Goal: Task Accomplishment & Management: Manage account settings

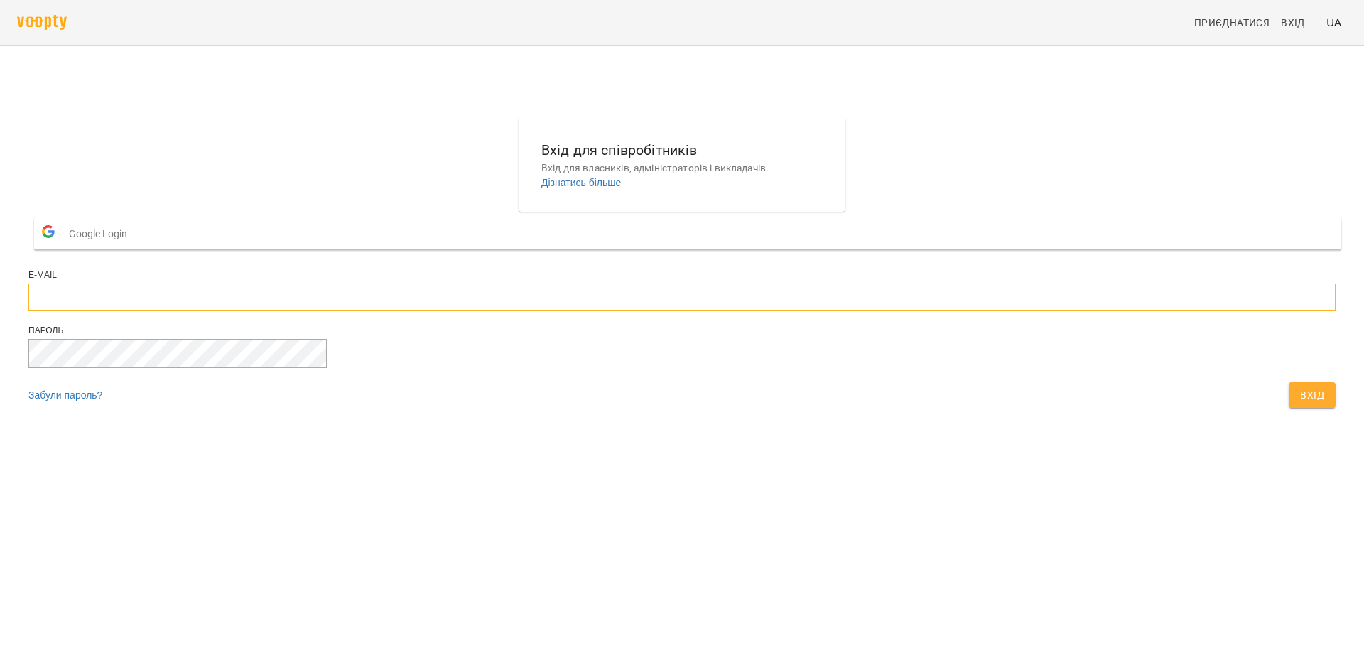
type input "**********"
drag, startPoint x: 700, startPoint y: 332, endPoint x: 514, endPoint y: 339, distance: 185.5
click at [514, 339] on div "**********" at bounding box center [682, 266] width 1318 height 309
click at [1300, 403] on span "Вхід" at bounding box center [1312, 394] width 24 height 17
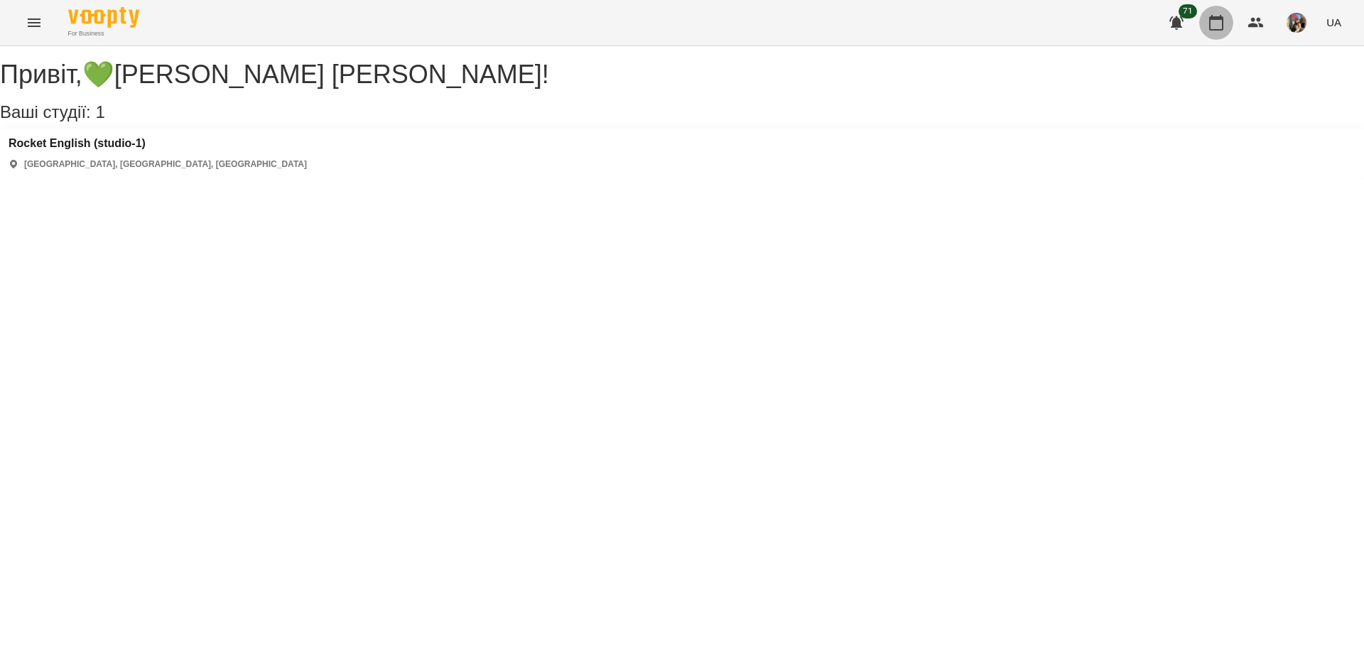
click at [1218, 24] on icon "button" at bounding box center [1215, 22] width 17 height 17
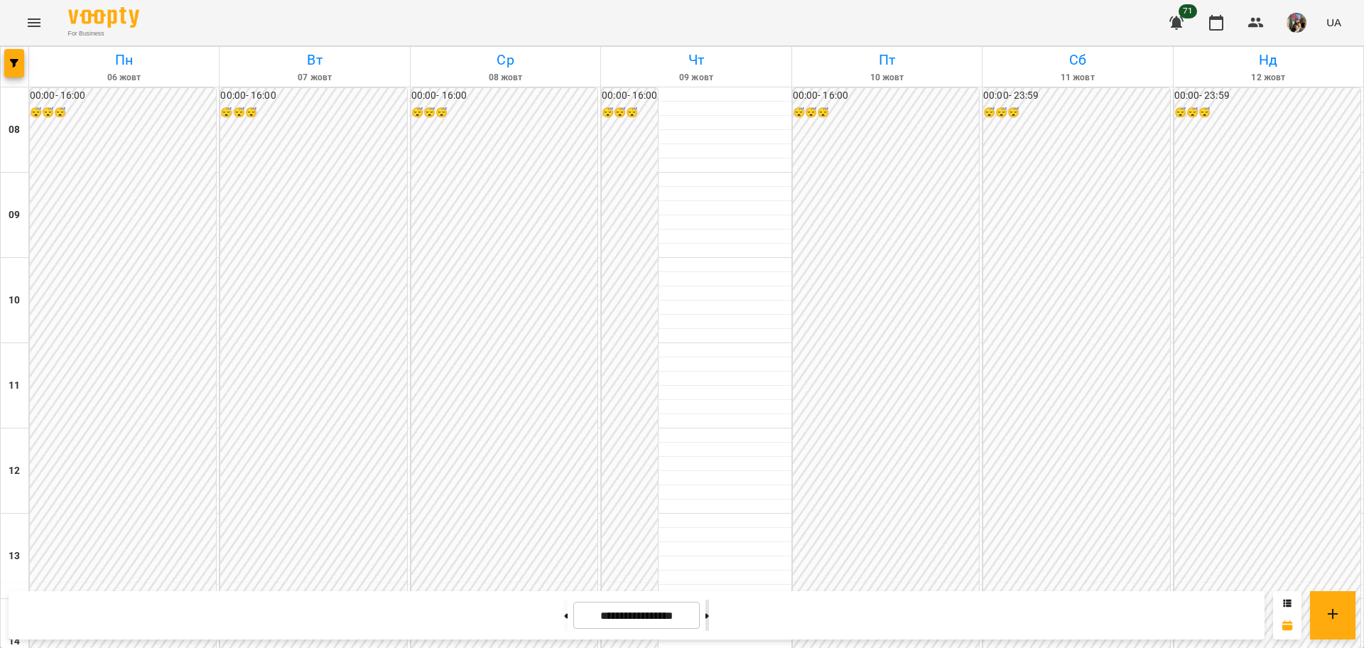
click at [709, 620] on button at bounding box center [707, 614] width 4 height 31
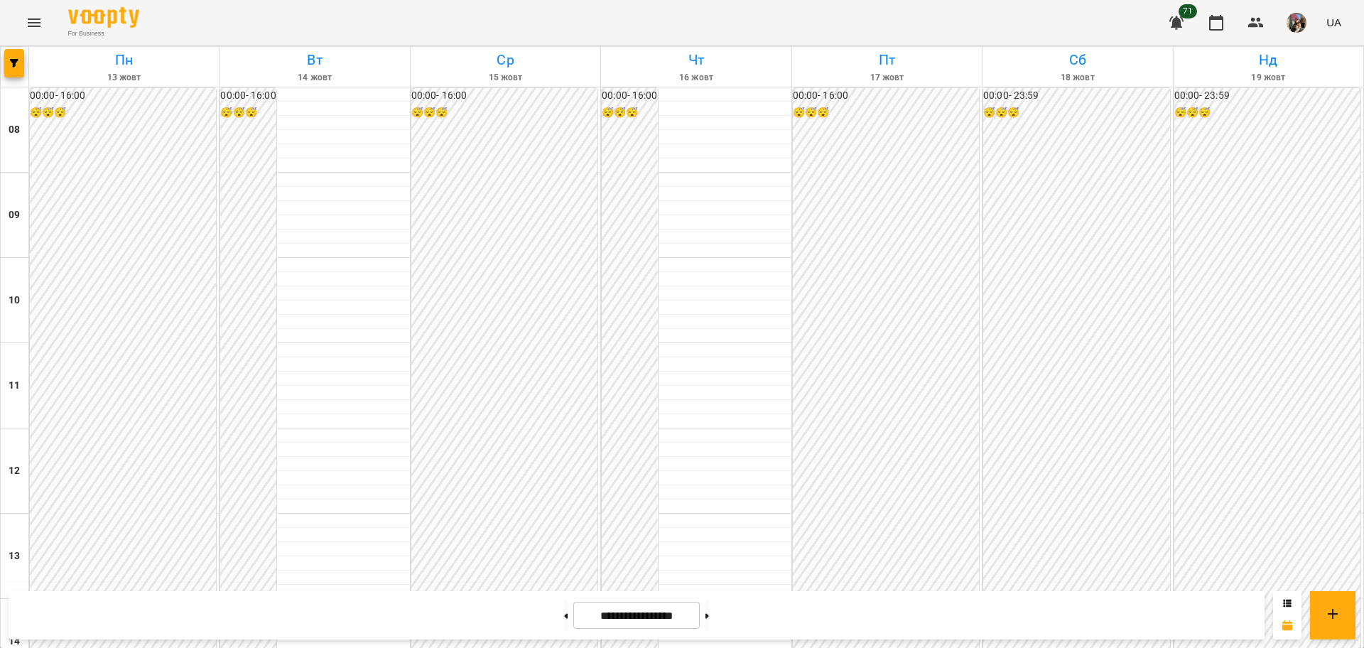
scroll to position [621, 0]
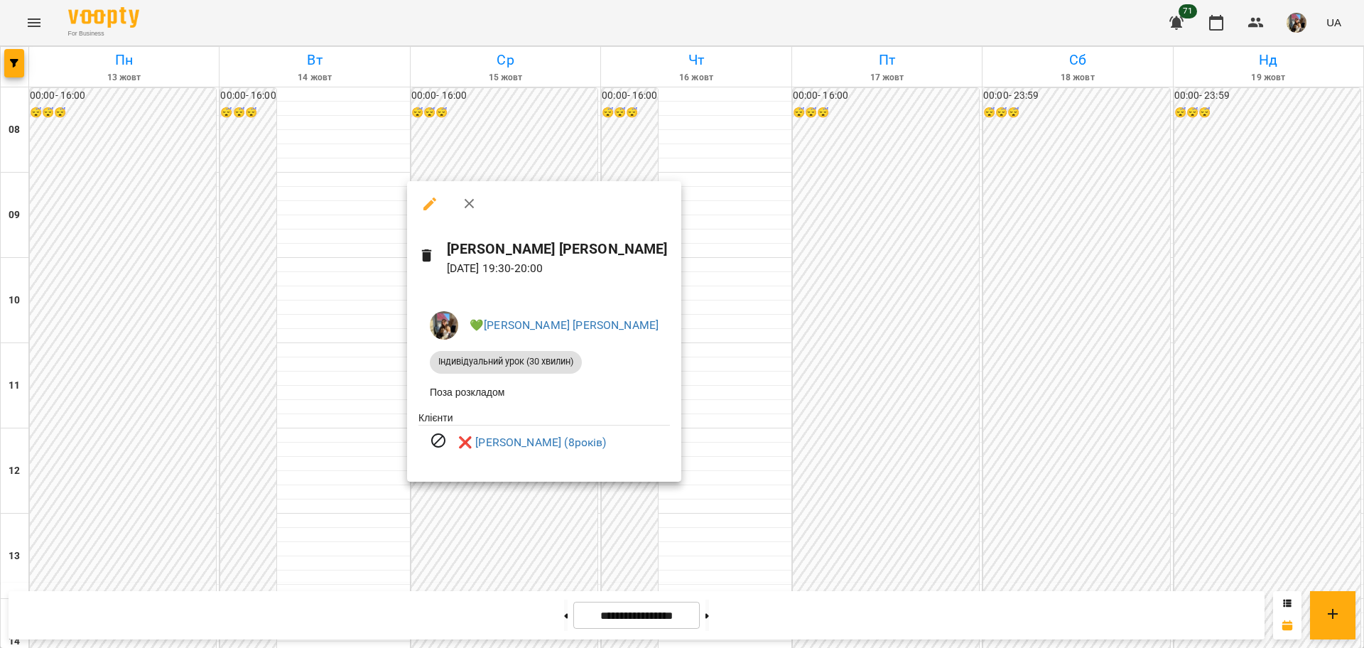
click at [494, 494] on div at bounding box center [682, 324] width 1364 height 648
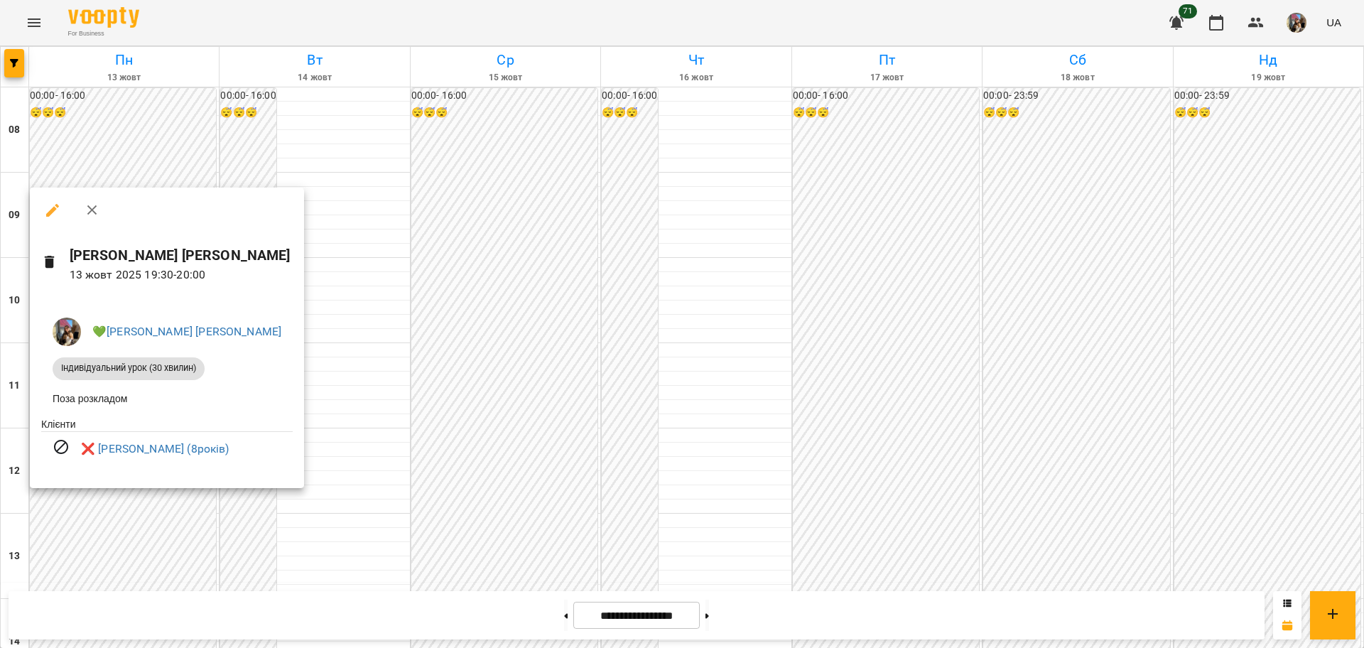
click at [275, 535] on div at bounding box center [682, 324] width 1364 height 648
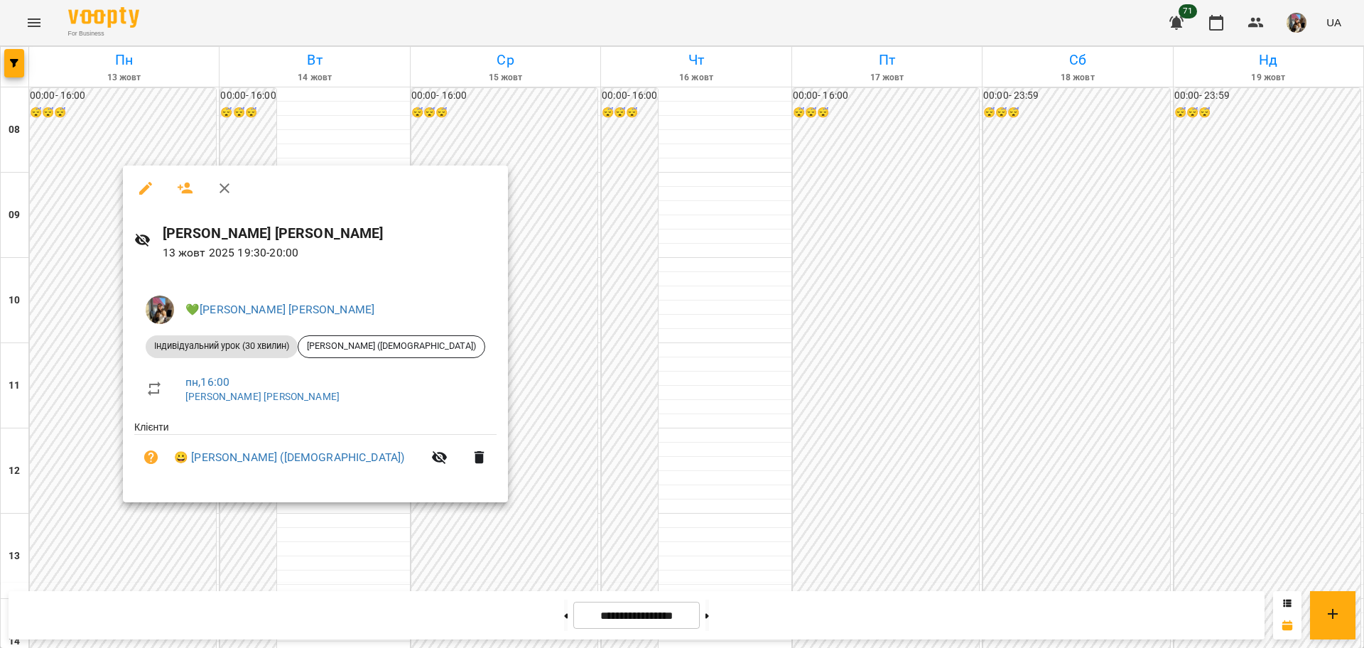
click at [141, 530] on div at bounding box center [682, 324] width 1364 height 648
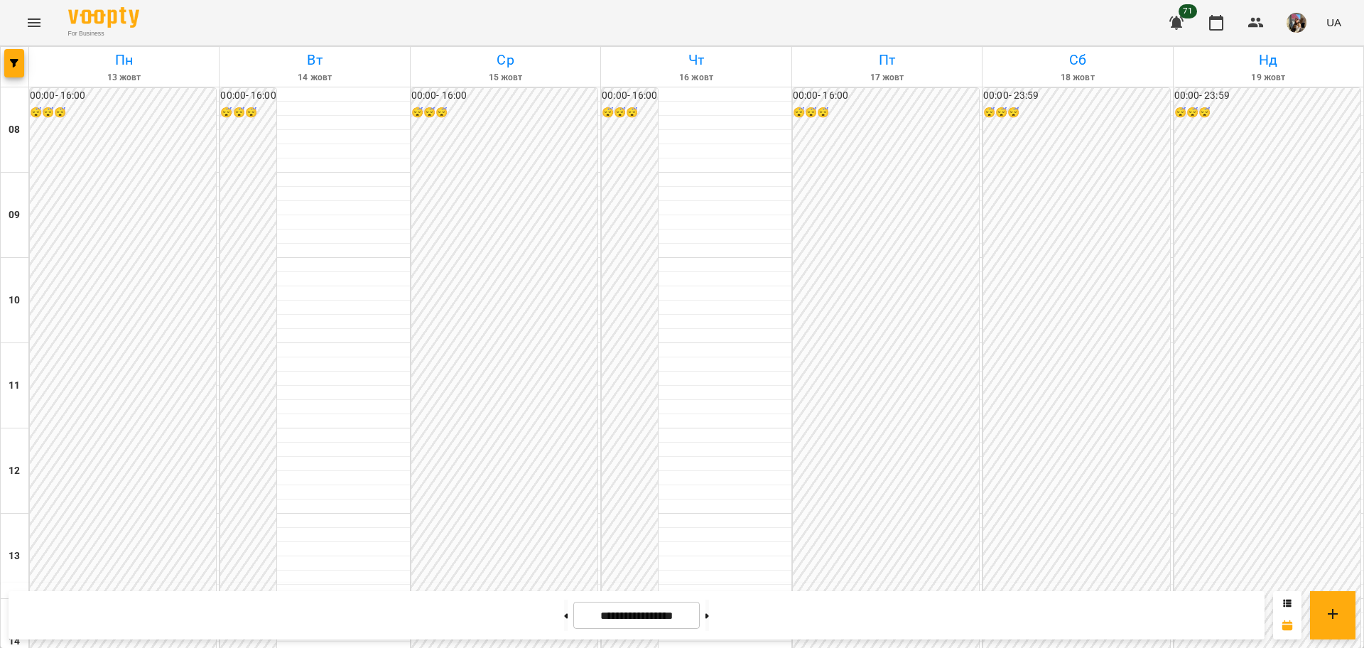
click at [714, 620] on div at bounding box center [707, 614] width 15 height 31
click at [709, 619] on button at bounding box center [707, 614] width 4 height 31
click at [709, 624] on button at bounding box center [707, 614] width 4 height 31
click at [564, 619] on button at bounding box center [566, 614] width 4 height 31
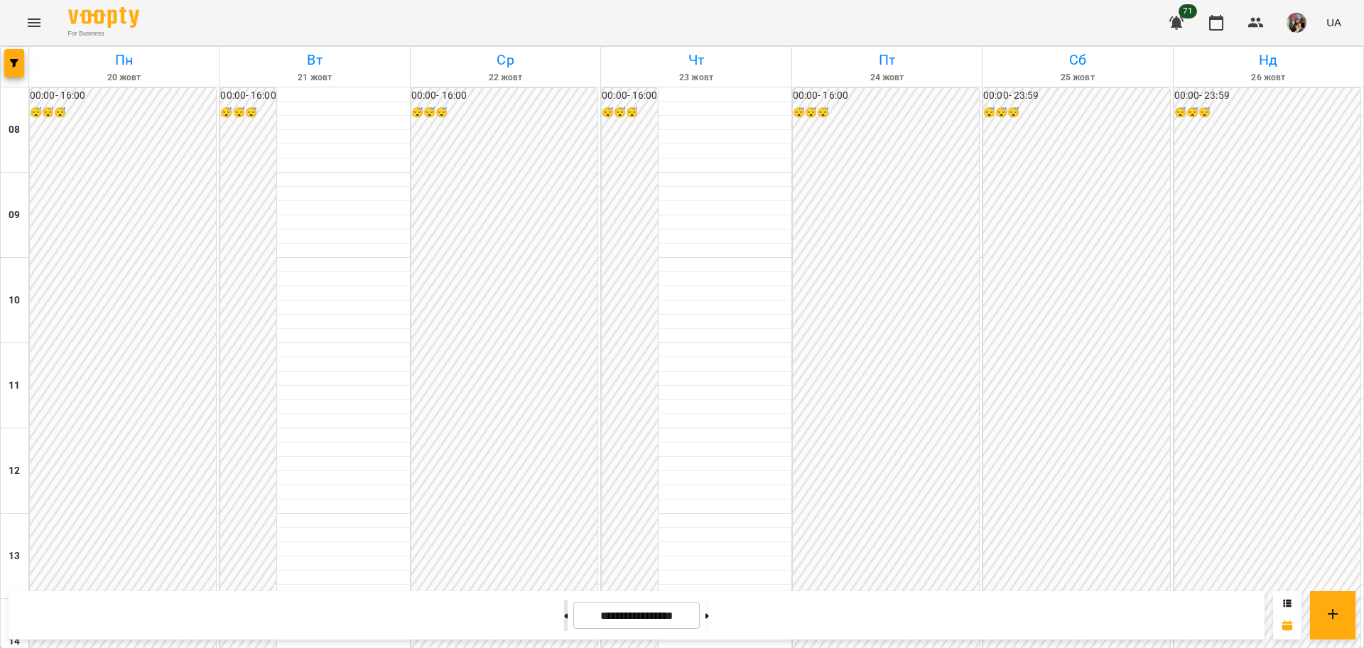
type input "**********"
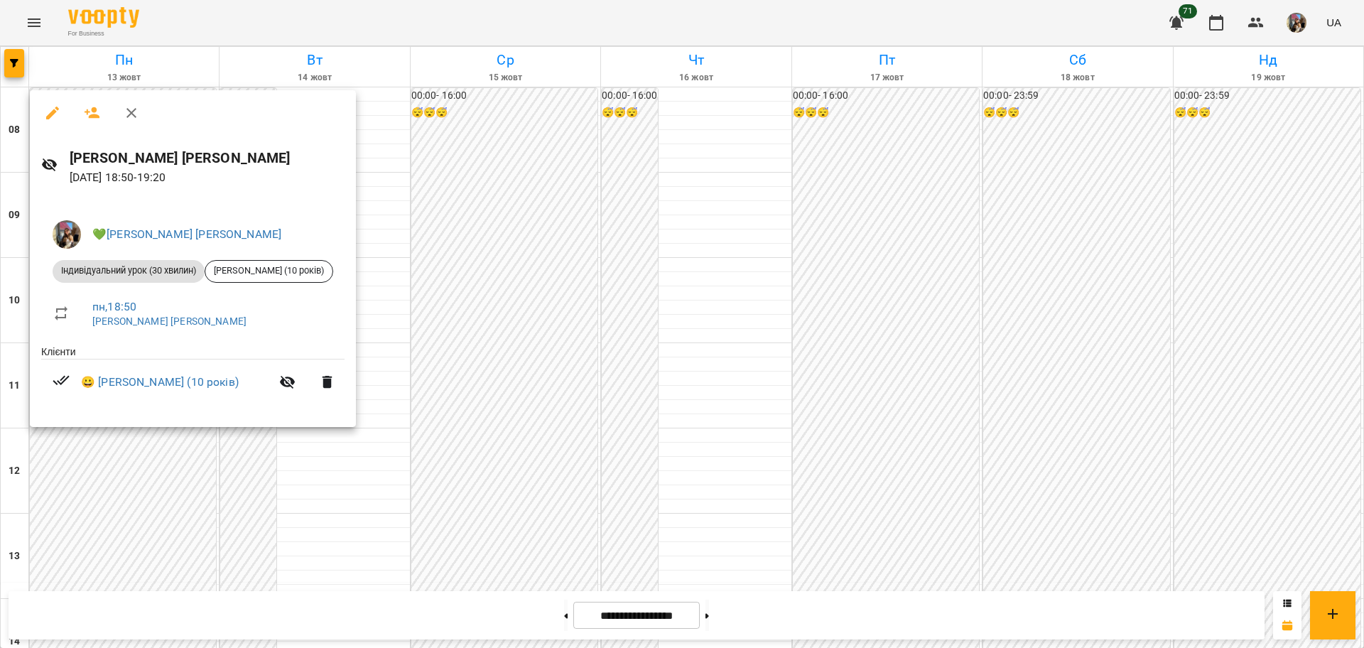
click at [166, 529] on div at bounding box center [682, 324] width 1364 height 648
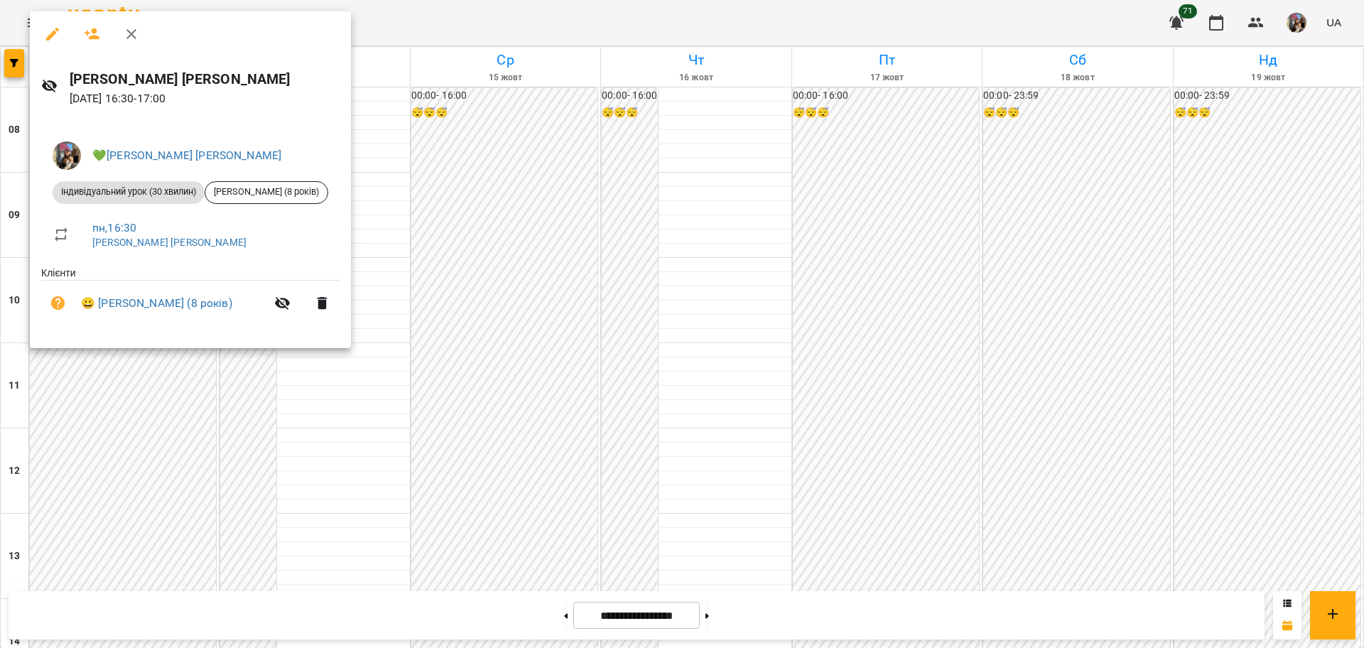
click at [550, 108] on div at bounding box center [682, 324] width 1364 height 648
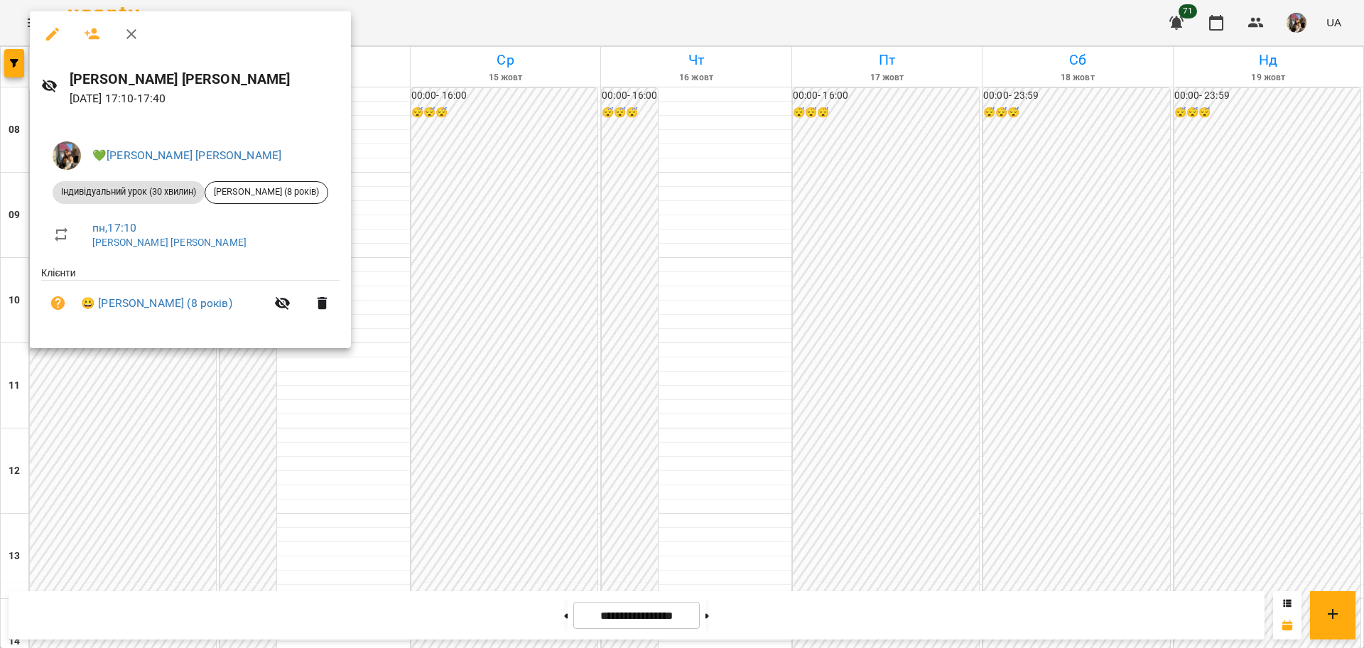
click at [436, 551] on div at bounding box center [682, 324] width 1364 height 648
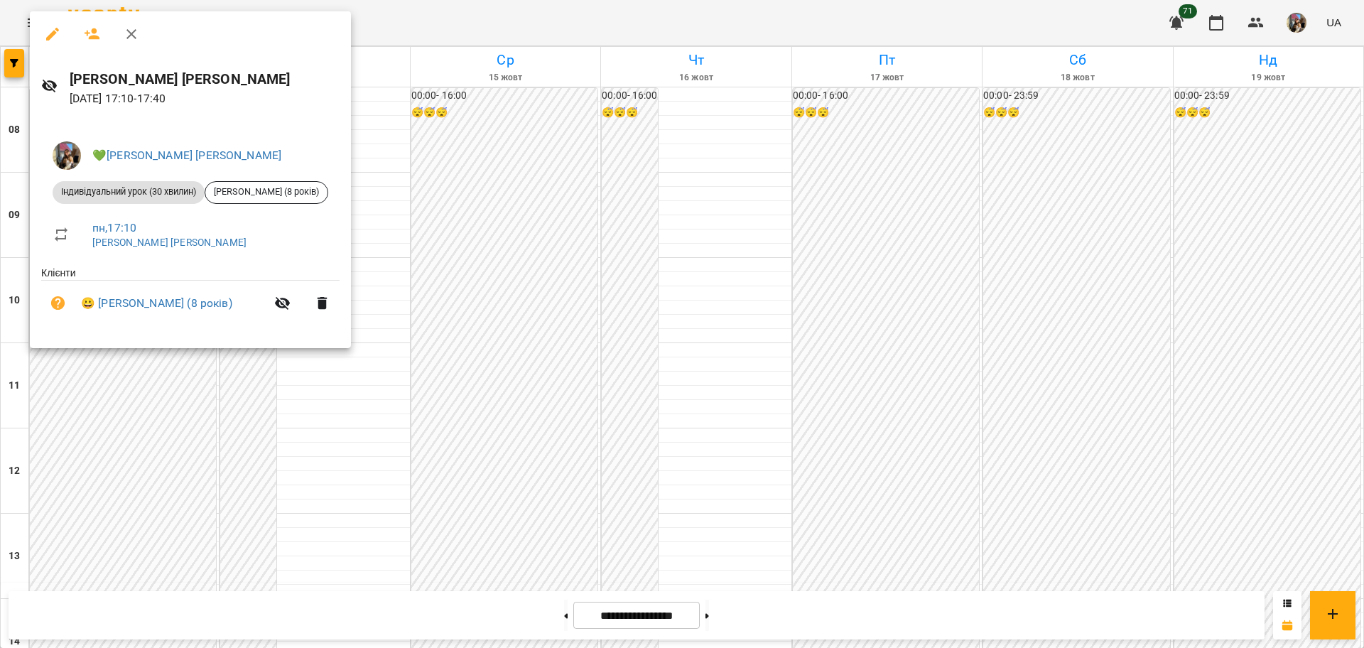
click at [150, 510] on div at bounding box center [682, 324] width 1364 height 648
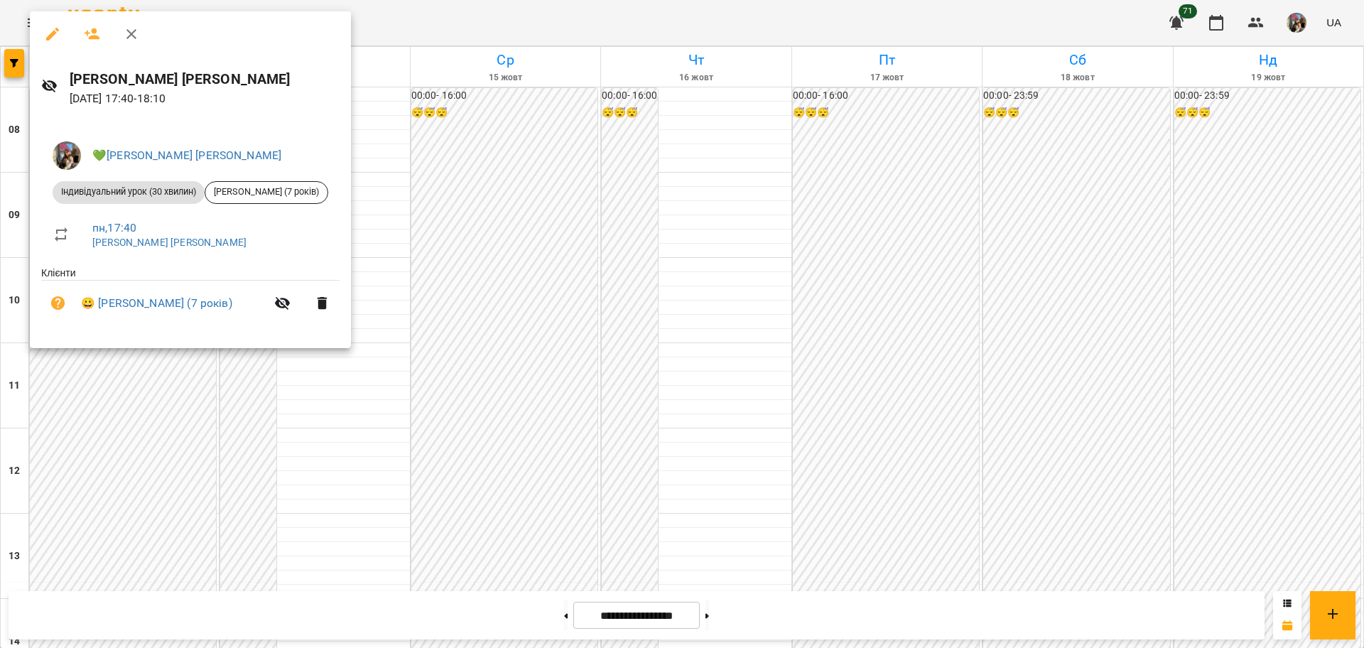
click at [77, 484] on div at bounding box center [682, 324] width 1364 height 648
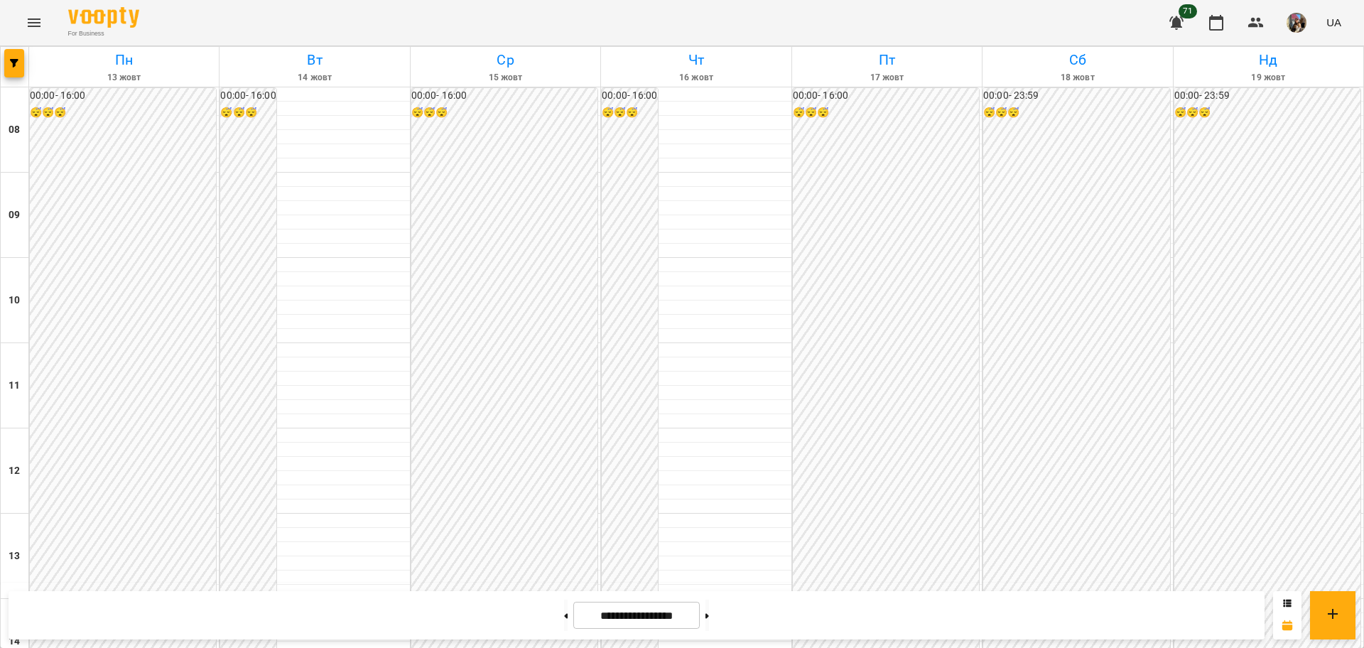
scroll to position [697, 0]
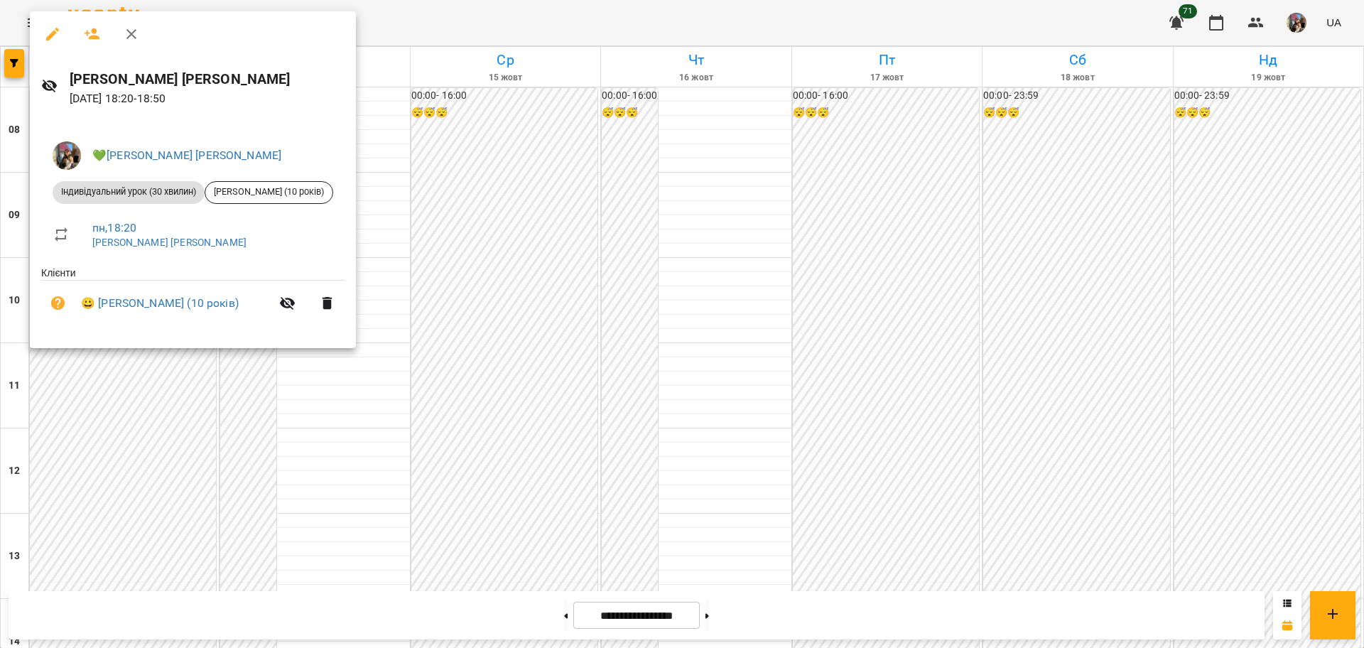
click at [469, 463] on div at bounding box center [682, 324] width 1364 height 648
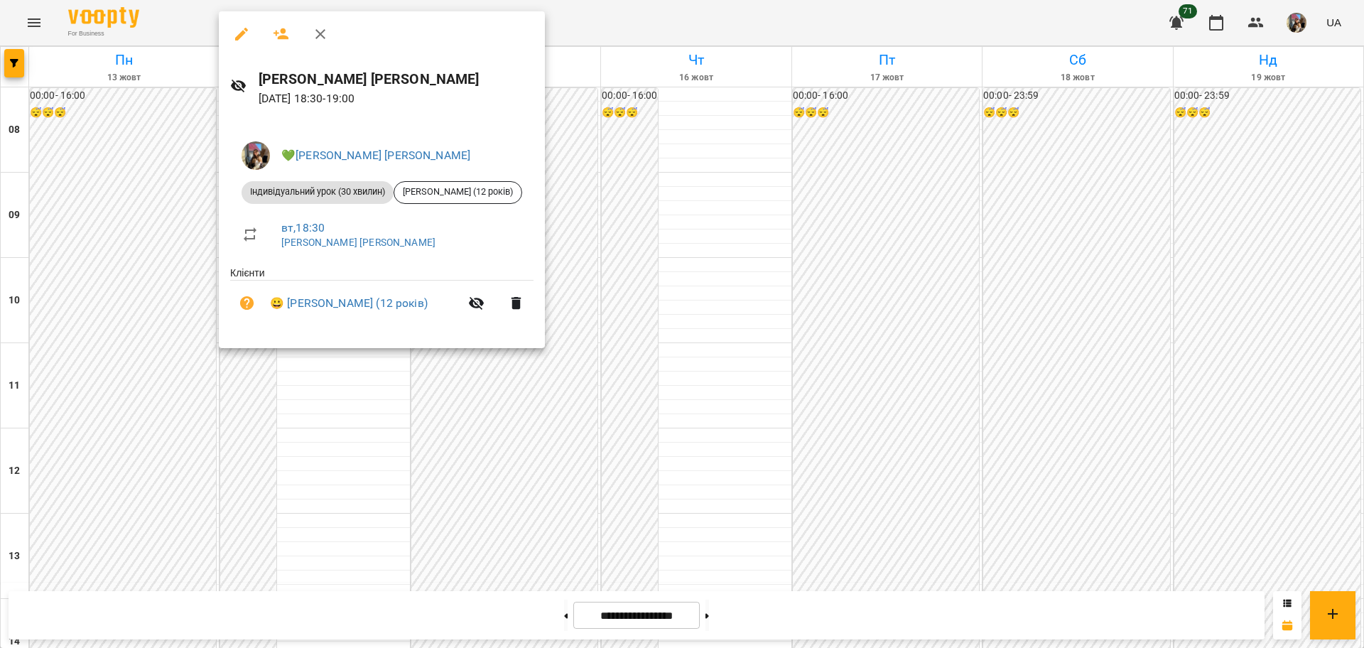
drag, startPoint x: 322, startPoint y: 438, endPoint x: 217, endPoint y: 350, distance: 136.6
click at [320, 439] on div at bounding box center [682, 324] width 1364 height 648
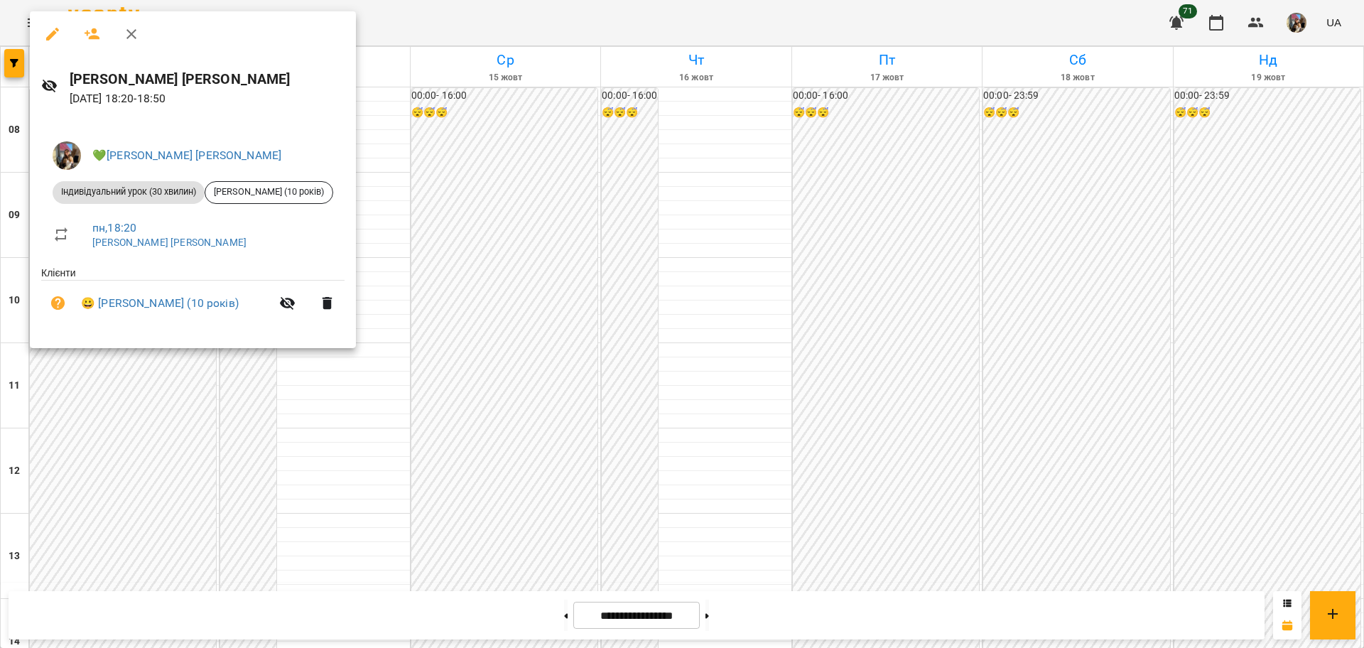
click at [187, 519] on div at bounding box center [682, 324] width 1364 height 648
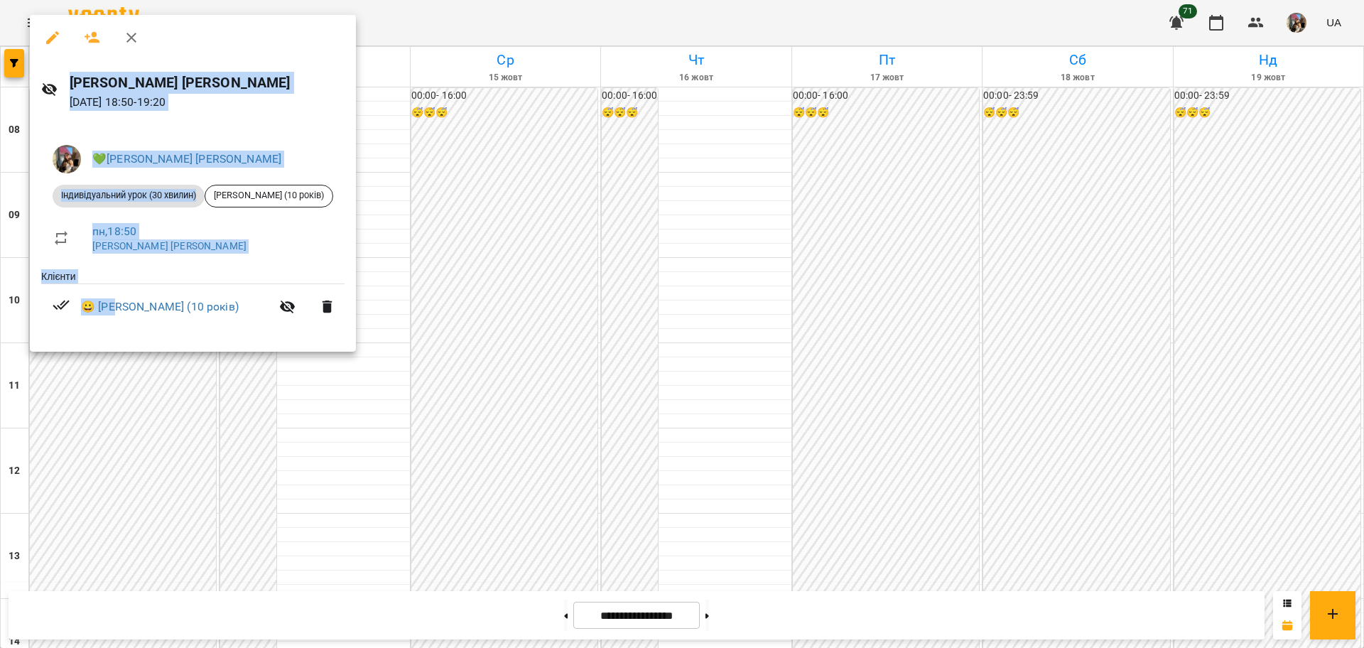
drag, startPoint x: 121, startPoint y: 353, endPoint x: 125, endPoint y: 366, distance: 13.3
click at [125, 366] on div "Ксьоншкевич Анастасія Олександрівна 13 жовт 2025 18:50 - 19:20 💚Ксьоншкевич Ана…" at bounding box center [682, 324] width 1364 height 648
click at [134, 376] on div at bounding box center [682, 324] width 1364 height 648
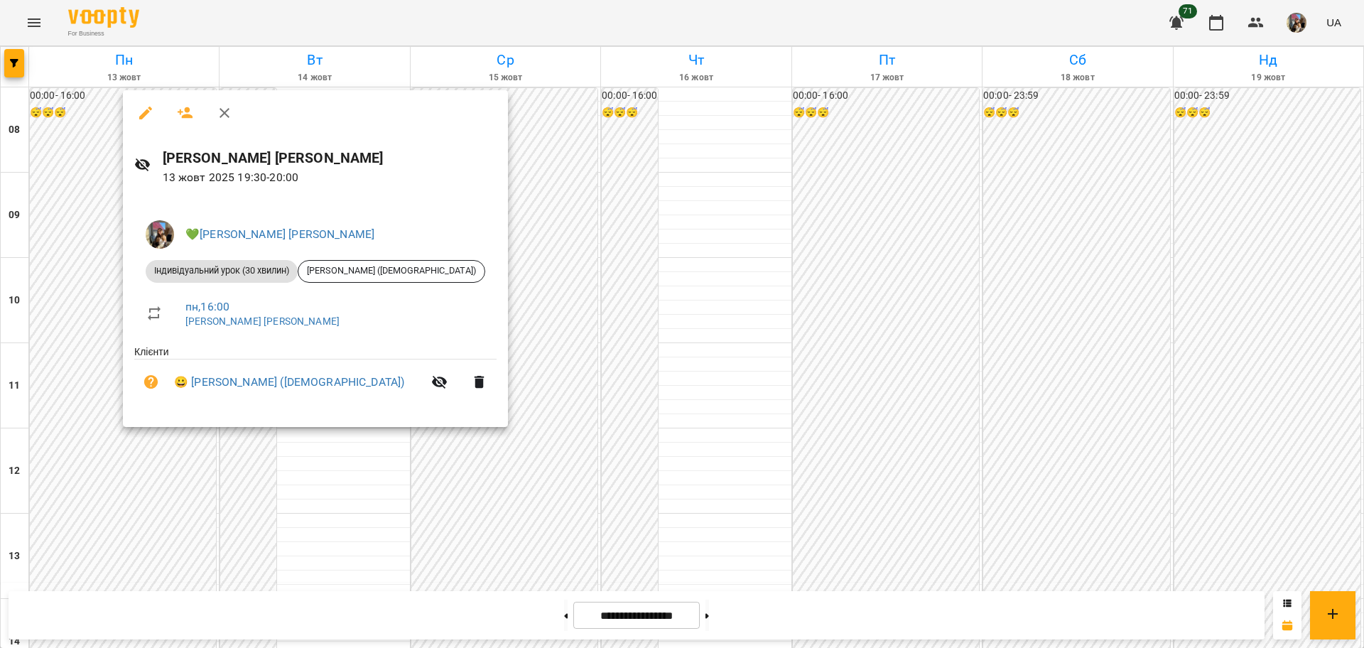
click at [559, 403] on div at bounding box center [682, 324] width 1364 height 648
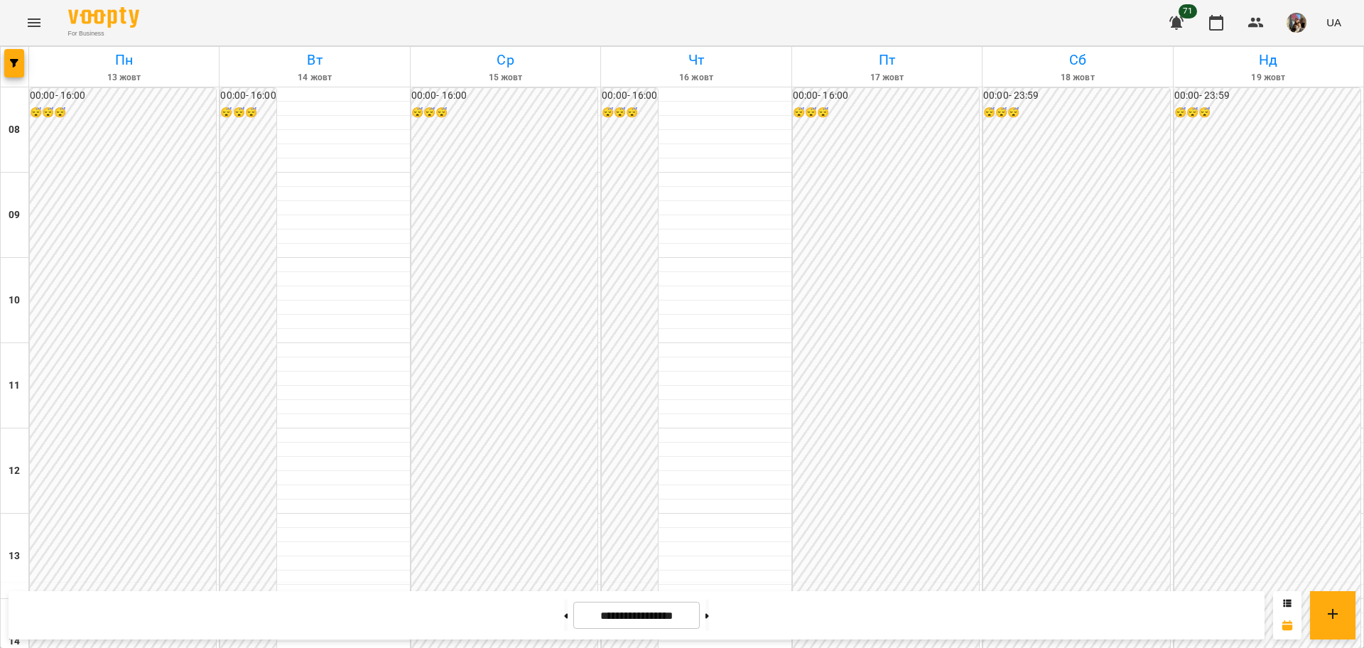
scroll to position [430, 0]
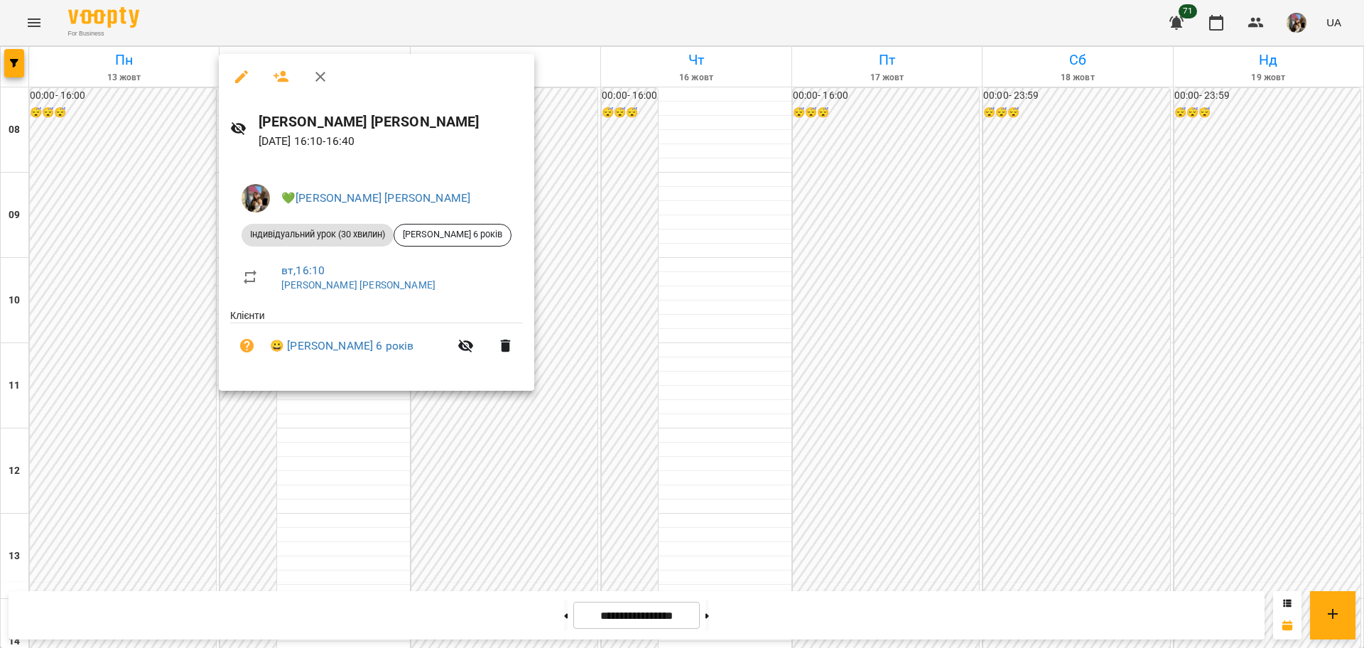
click at [648, 260] on div at bounding box center [682, 324] width 1364 height 648
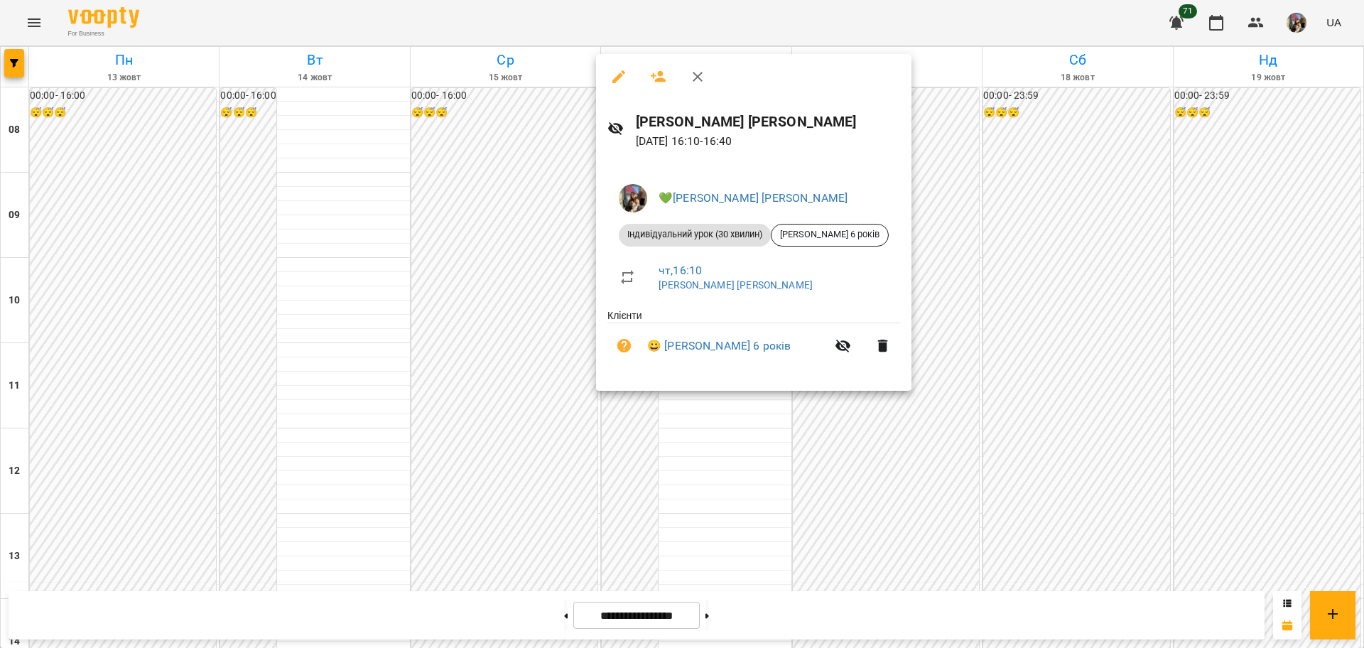
click at [972, 319] on div at bounding box center [682, 324] width 1364 height 648
